Goal: Information Seeking & Learning: Learn about a topic

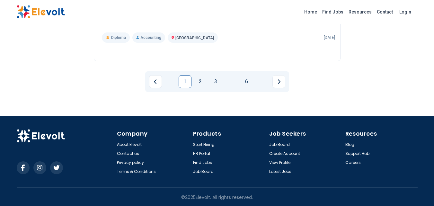
scroll to position [820, 0]
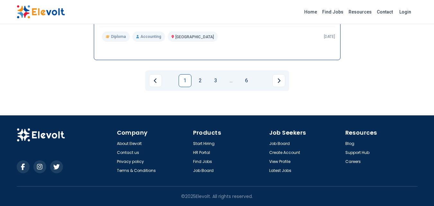
click at [119, 36] on span "Diploma" at bounding box center [118, 36] width 15 height 5
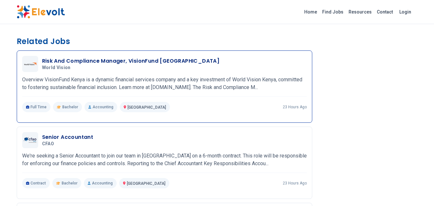
scroll to position [193, 0]
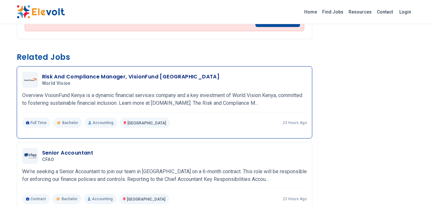
click at [68, 123] on span "Bachelor" at bounding box center [70, 122] width 16 height 5
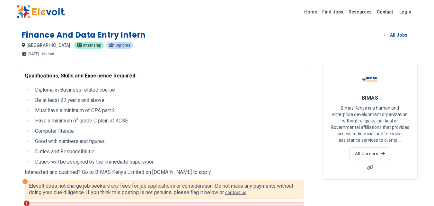
scroll to position [0, 0]
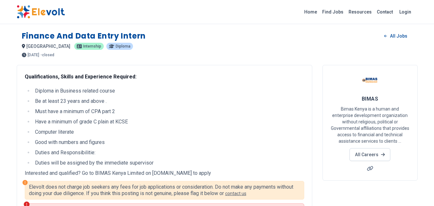
click at [116, 46] on span "diploma" at bounding box center [123, 46] width 15 height 4
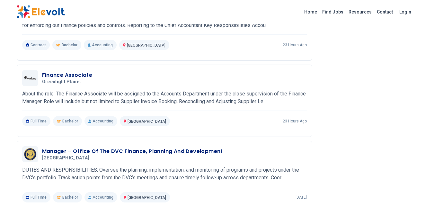
scroll to position [274, 0]
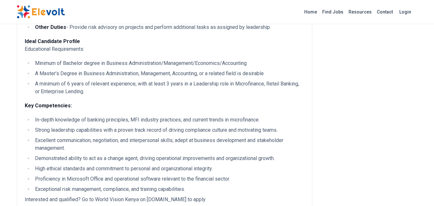
scroll to position [289, 0]
